Goal: Task Accomplishment & Management: Manage account settings

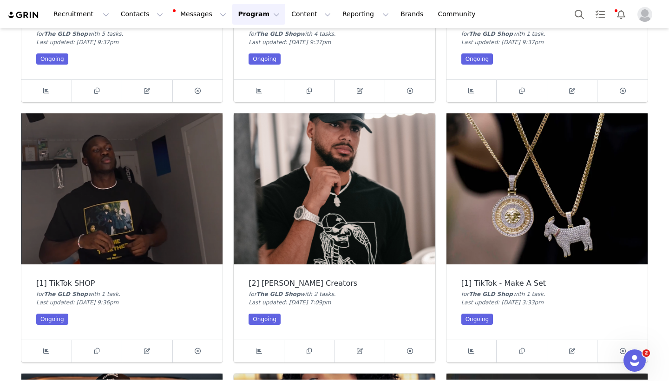
scroll to position [771, 0]
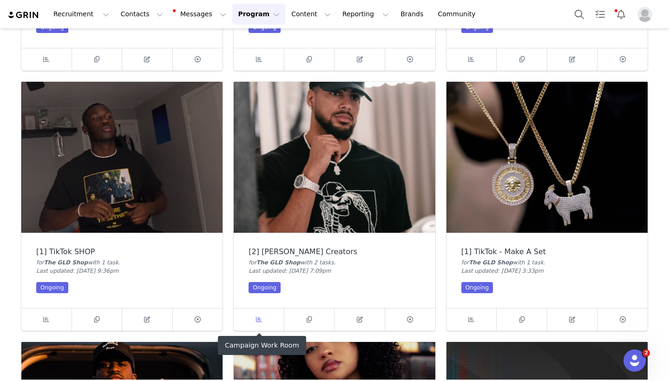
click at [256, 314] on span at bounding box center [258, 319] width 11 height 11
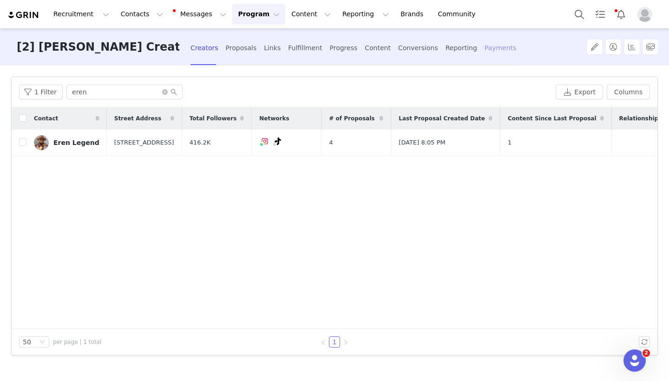
click at [485, 46] on div "Payments" at bounding box center [501, 48] width 32 height 25
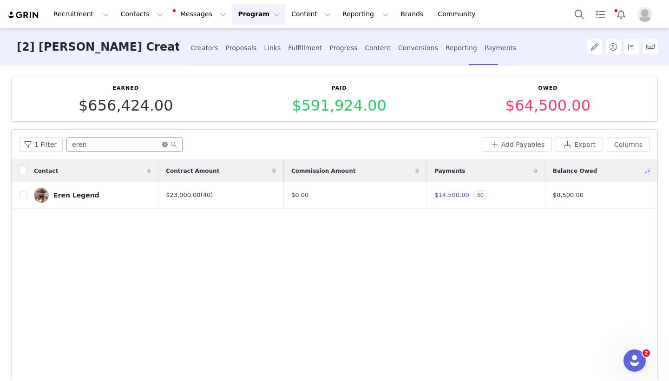
click at [162, 144] on icon "icon: close-circle" at bounding box center [165, 145] width 6 height 6
click at [154, 144] on input "text" at bounding box center [124, 144] width 116 height 15
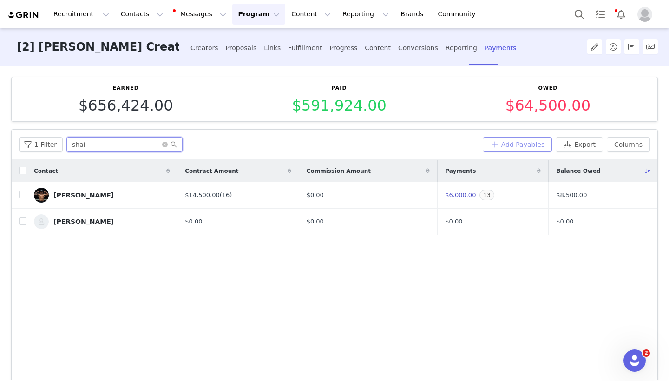
type input "shai"
click at [505, 142] on button "Add Payables" at bounding box center [518, 144] width 70 height 15
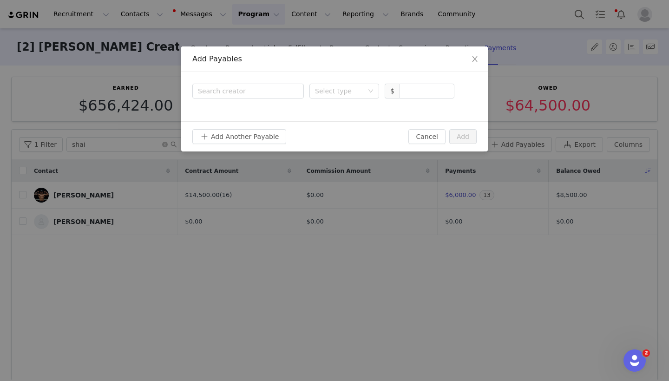
click at [266, 99] on div "Search creator Select type $" at bounding box center [334, 96] width 307 height 49
click at [255, 91] on div "Search creator" at bounding box center [246, 90] width 96 height 9
type input "shai"
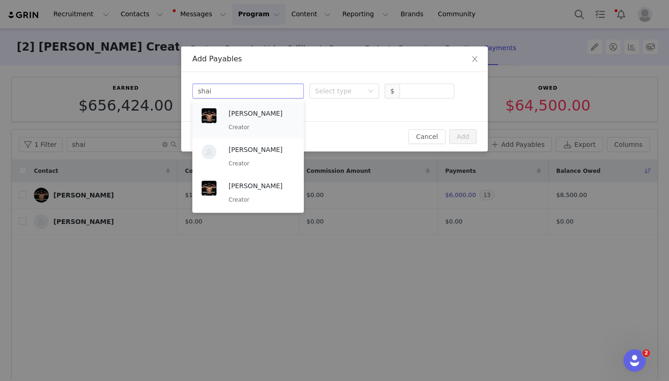
click at [244, 112] on p "[PERSON_NAME]" at bounding box center [262, 113] width 66 height 10
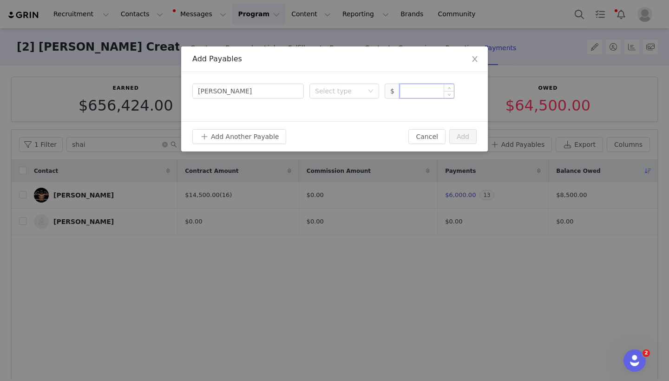
click at [427, 95] on input at bounding box center [427, 91] width 54 height 14
click at [333, 90] on div "Select type" at bounding box center [339, 90] width 48 height 9
type input "500"
click at [334, 138] on li "Deliverable" at bounding box center [344, 139] width 70 height 15
click at [466, 131] on button "Add" at bounding box center [462, 136] width 27 height 15
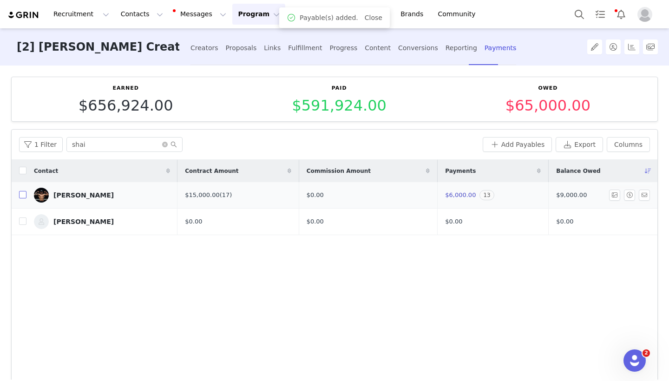
click at [23, 196] on input "checkbox" at bounding box center [22, 194] width 7 height 7
checkbox input "true"
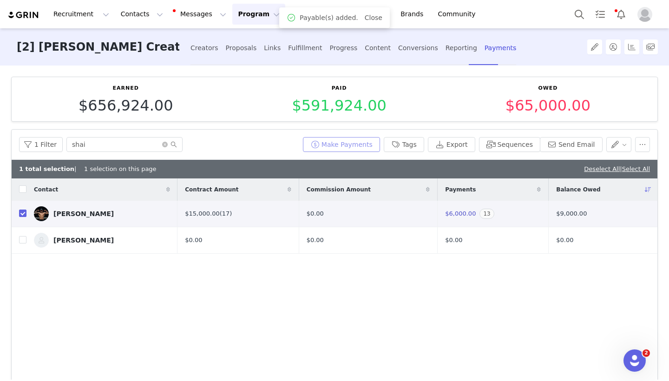
click at [359, 142] on button "Make Payments" at bounding box center [341, 144] width 77 height 15
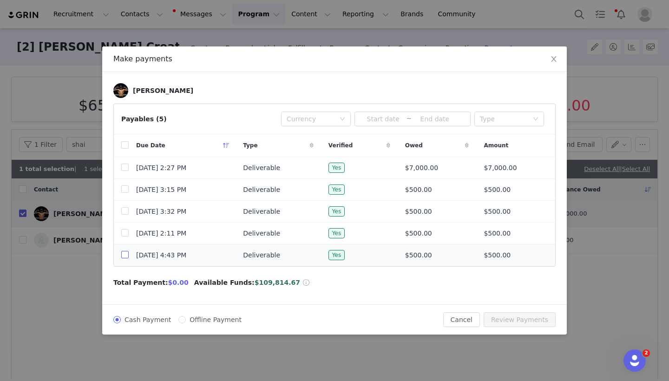
click at [124, 258] on input "checkbox" at bounding box center [124, 254] width 7 height 7
checkbox input "true"
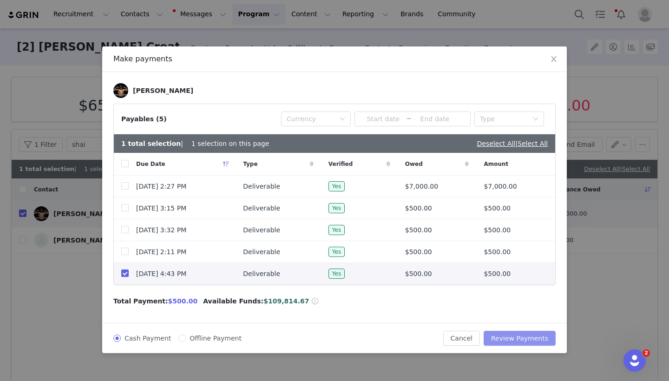
click at [519, 338] on button "Review Payments" at bounding box center [520, 338] width 72 height 15
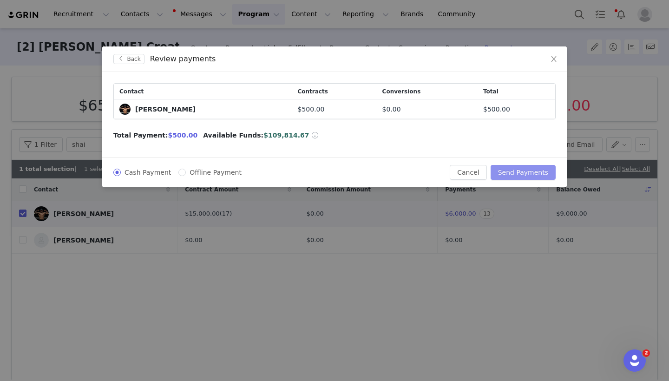
click at [525, 176] on button "Send Payments" at bounding box center [523, 172] width 65 height 15
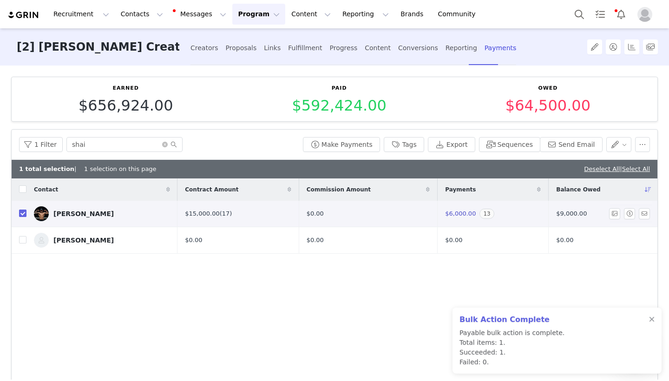
click at [20, 214] on input "checkbox" at bounding box center [22, 213] width 7 height 7
checkbox input "false"
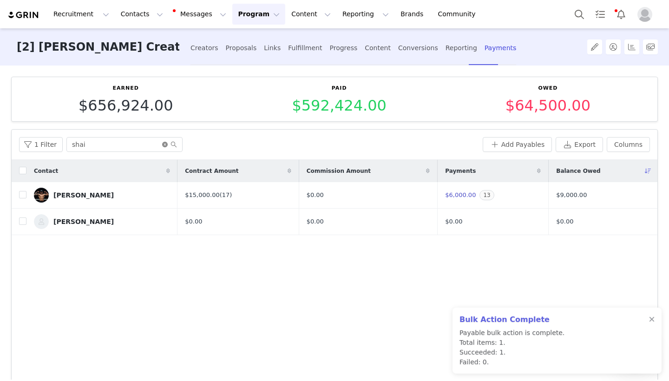
click at [164, 145] on icon "icon: close-circle" at bounding box center [165, 145] width 6 height 6
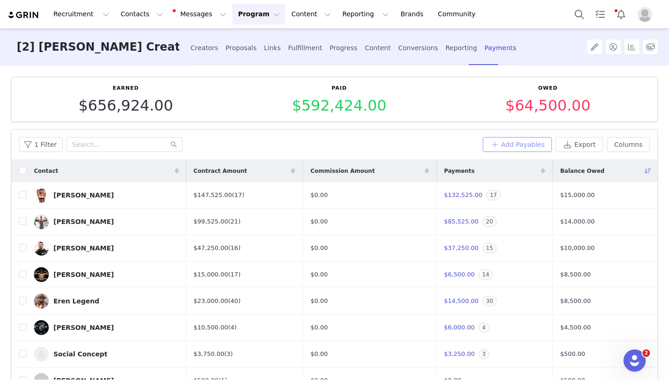
click at [509, 140] on button "Add Payables" at bounding box center [518, 144] width 70 height 15
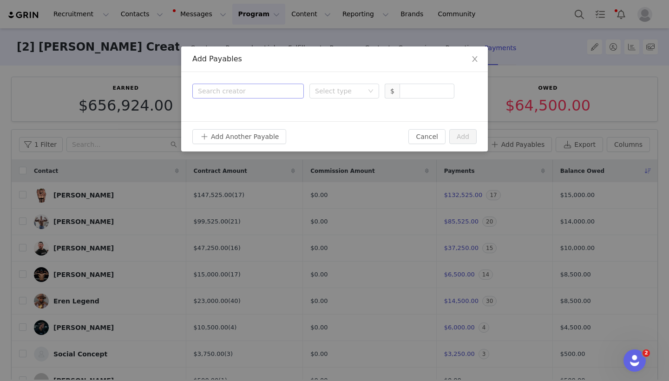
click at [261, 94] on div "Search creator" at bounding box center [246, 90] width 96 height 9
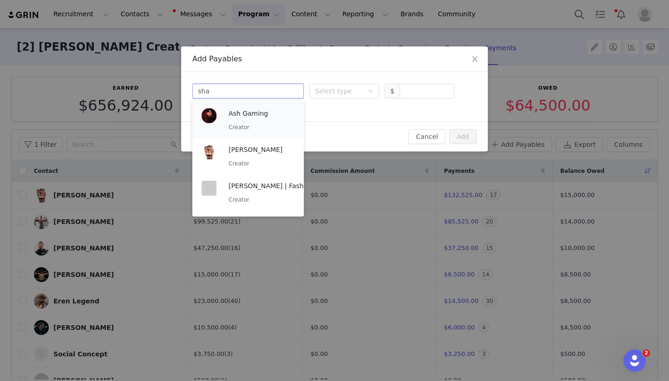
type input "shai"
click at [251, 120] on div "[PERSON_NAME] Creator" at bounding box center [262, 120] width 66 height 24
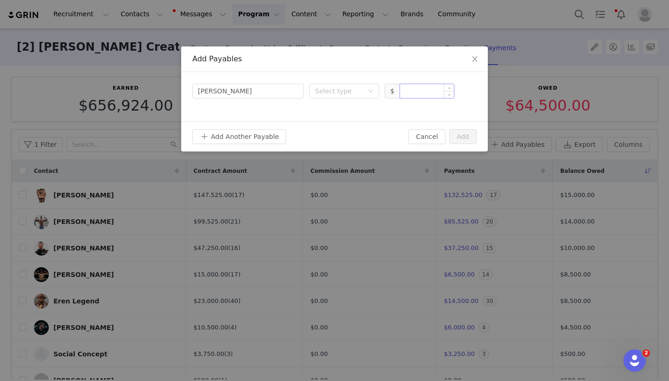
click at [409, 89] on input at bounding box center [427, 91] width 54 height 14
type input "500"
click at [365, 91] on div "Select type" at bounding box center [341, 91] width 53 height 14
click at [337, 140] on li "Deliverable" at bounding box center [344, 139] width 70 height 15
click at [466, 142] on button "Add" at bounding box center [462, 136] width 27 height 15
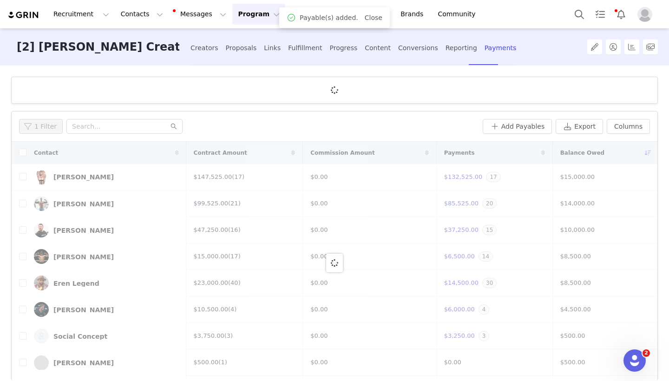
click at [463, 132] on body "Recruitment Recruitment Creator Search Curated Lists Landing Pages Web Extensio…" at bounding box center [334, 190] width 669 height 381
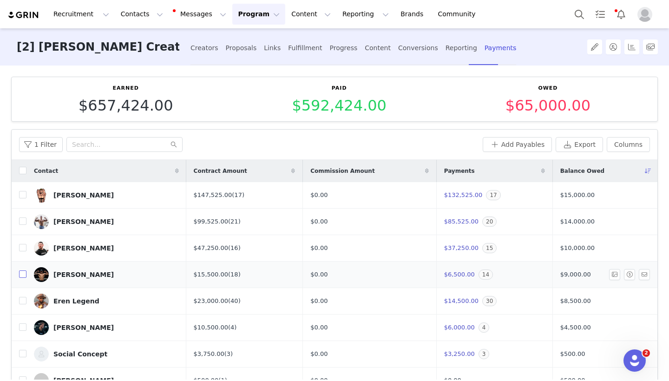
click at [24, 273] on input "checkbox" at bounding box center [22, 273] width 7 height 7
checkbox input "true"
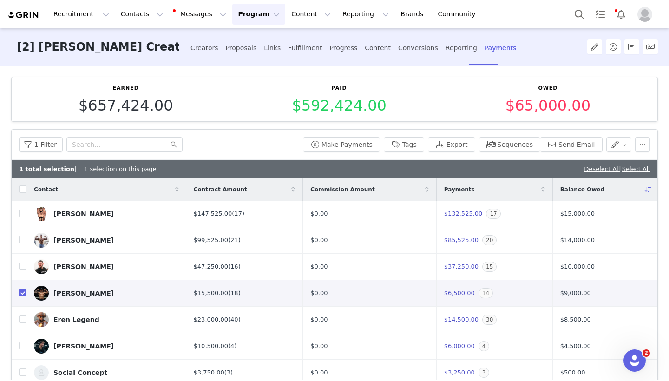
click at [313, 148] on div "Make Payments Tags Export Sequences Send Email" at bounding box center [474, 144] width 351 height 15
click at [324, 145] on button "Make Payments" at bounding box center [341, 144] width 77 height 15
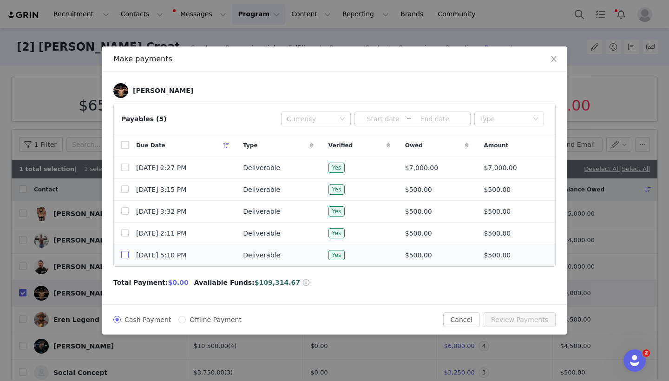
click at [125, 256] on input "checkbox" at bounding box center [124, 254] width 7 height 7
checkbox input "true"
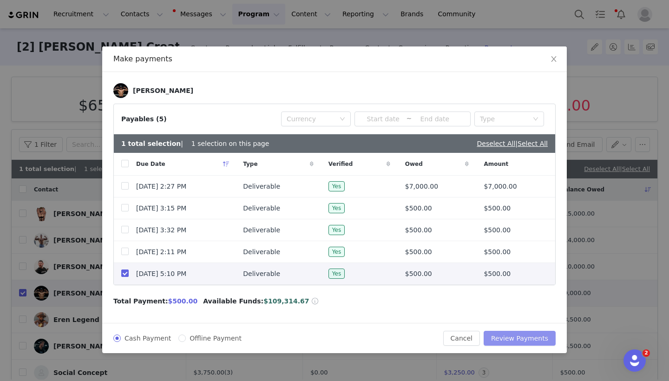
click at [500, 335] on button "Review Payments" at bounding box center [520, 338] width 72 height 15
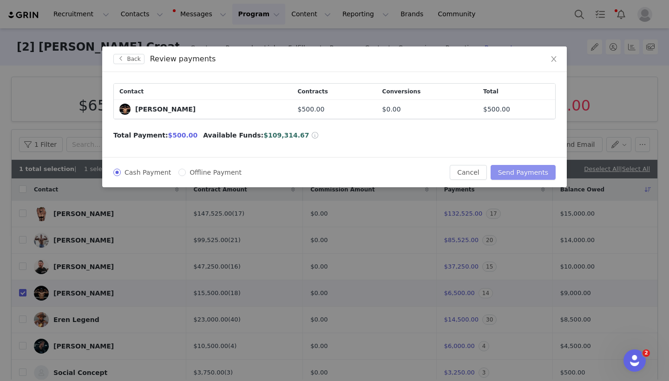
click at [524, 172] on button "Send Payments" at bounding box center [523, 172] width 65 height 15
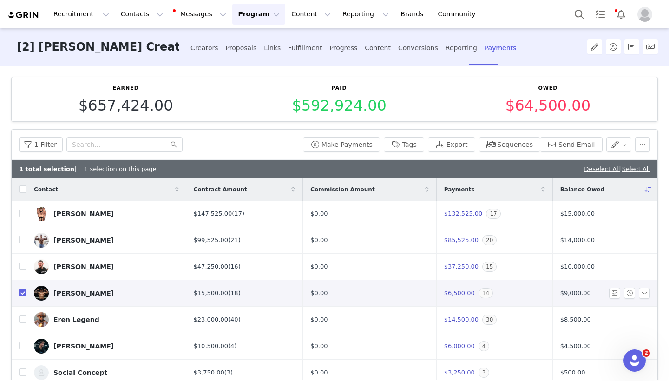
click at [213, 293] on div "$15,500.00 (18)" at bounding box center [245, 293] width 102 height 9
click at [444, 290] on span "$6,500.00" at bounding box center [459, 292] width 31 height 7
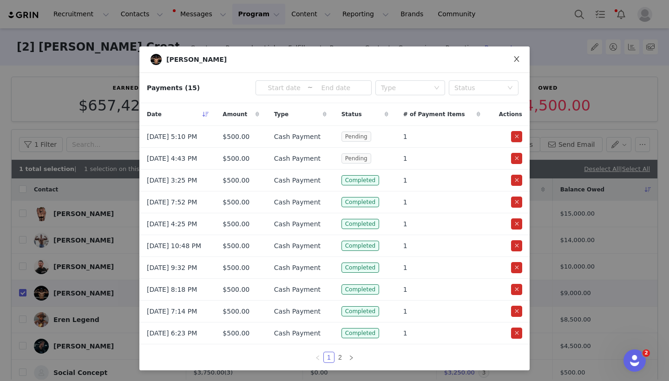
click at [518, 57] on icon "icon: close" at bounding box center [516, 58] width 7 height 7
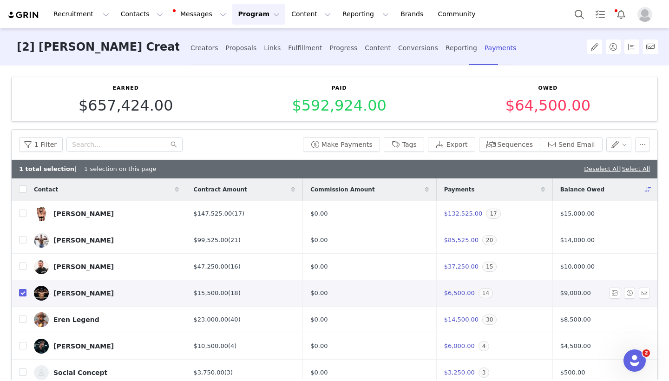
click at [21, 291] on input "checkbox" at bounding box center [22, 292] width 7 height 7
checkbox input "false"
